Goal: Task Accomplishment & Management: Manage account settings

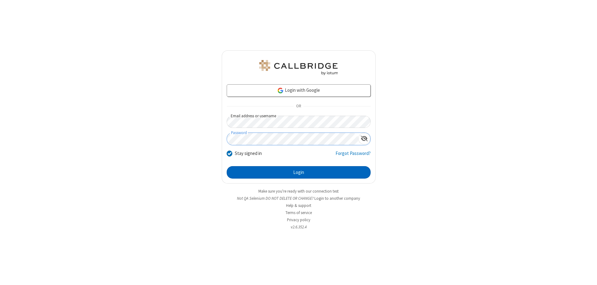
click at [298, 172] on button "Login" at bounding box center [299, 172] width 144 height 12
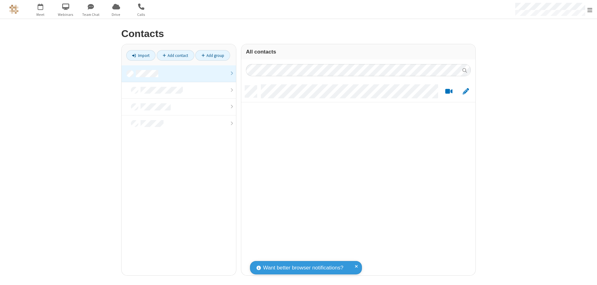
scroll to position [5, 5]
click at [179, 73] on link at bounding box center [178, 73] width 114 height 17
click at [175, 55] on link "Add contact" at bounding box center [176, 55] width 38 height 11
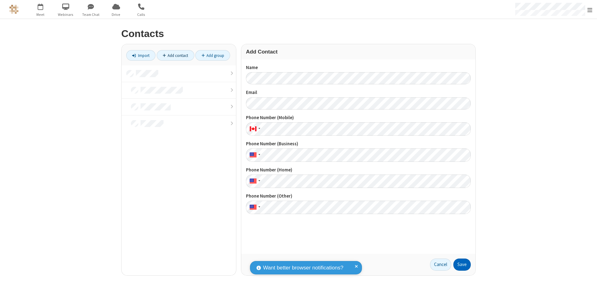
click at [462, 264] on button "Save" at bounding box center [461, 264] width 17 height 12
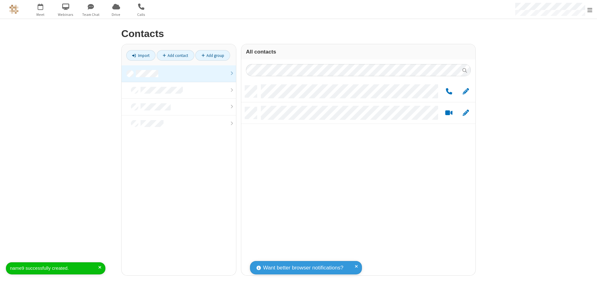
scroll to position [190, 229]
click at [175, 55] on link "Add contact" at bounding box center [176, 55] width 38 height 11
